Goal: Find contact information: Find contact information

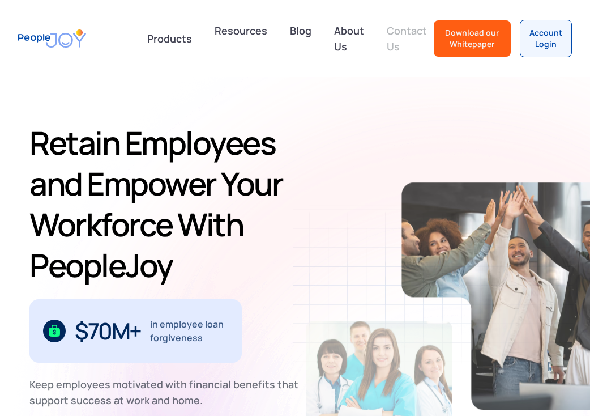
click at [403, 42] on link "Contact Us" at bounding box center [407, 38] width 54 height 41
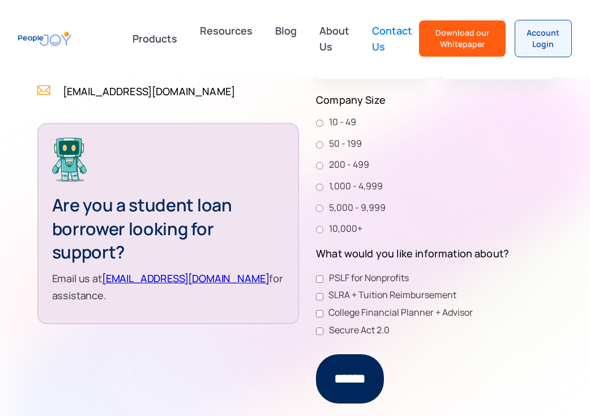
scroll to position [484, 0]
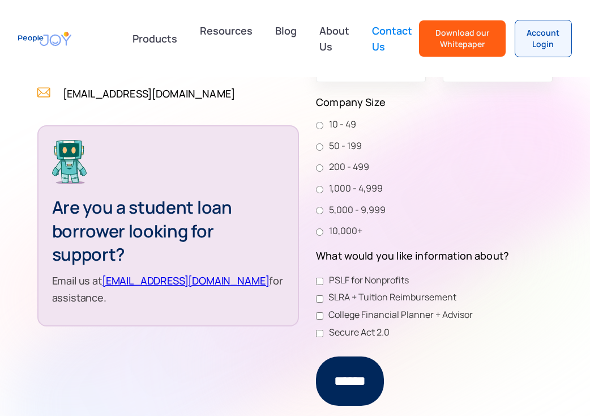
click at [178, 283] on link "[EMAIL_ADDRESS][DOMAIN_NAME]" at bounding box center [186, 281] width 168 height 14
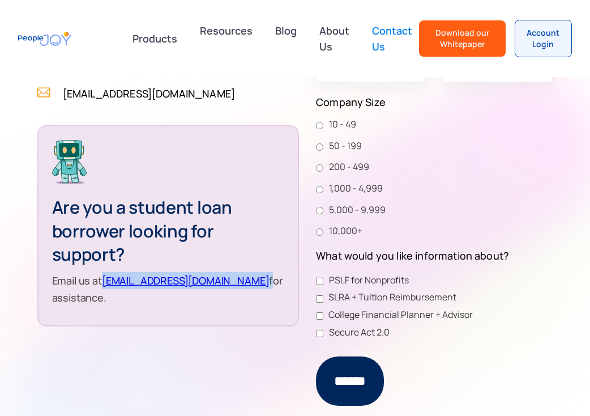
drag, startPoint x: 211, startPoint y: 281, endPoint x: 105, endPoint y: 281, distance: 106.5
click at [105, 281] on p "Email us at support@peoplejoy.co for assistance." at bounding box center [168, 289] width 232 height 34
copy p "support@peoplejoy.co"
click at [38, 39] on img "home" at bounding box center [44, 38] width 53 height 25
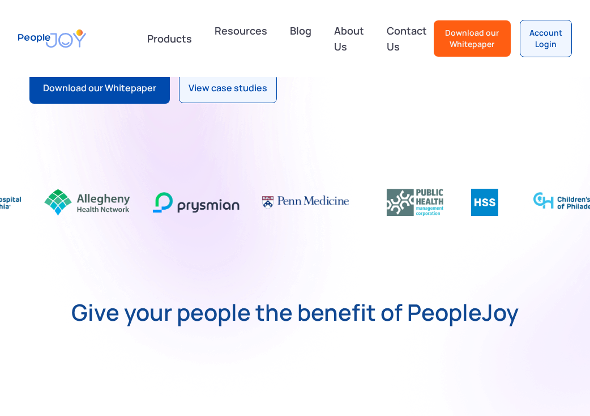
scroll to position [529, 0]
